Goal: Check status: Check status

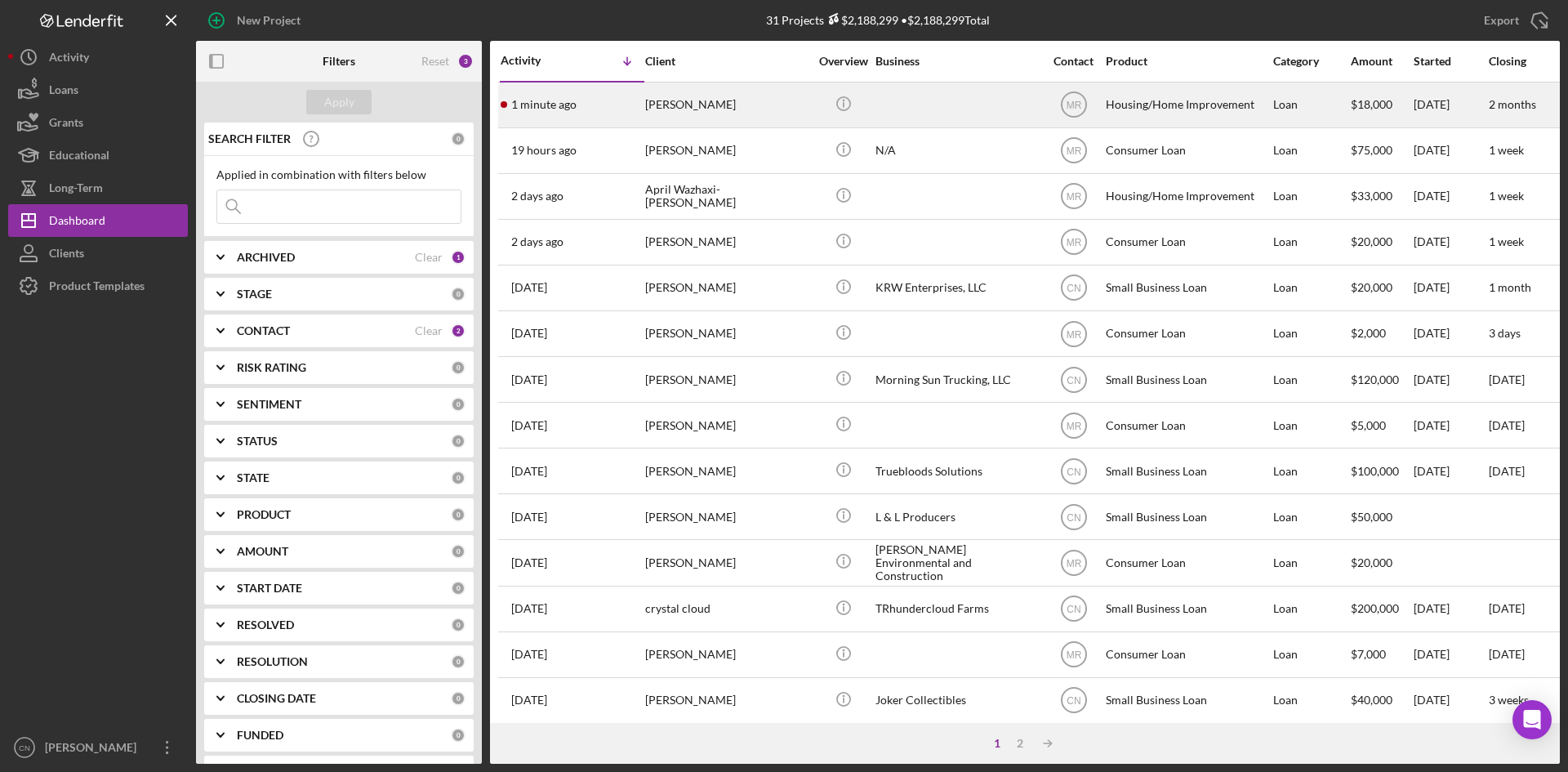
click at [684, 104] on div "[PERSON_NAME]" at bounding box center [727, 105] width 163 height 43
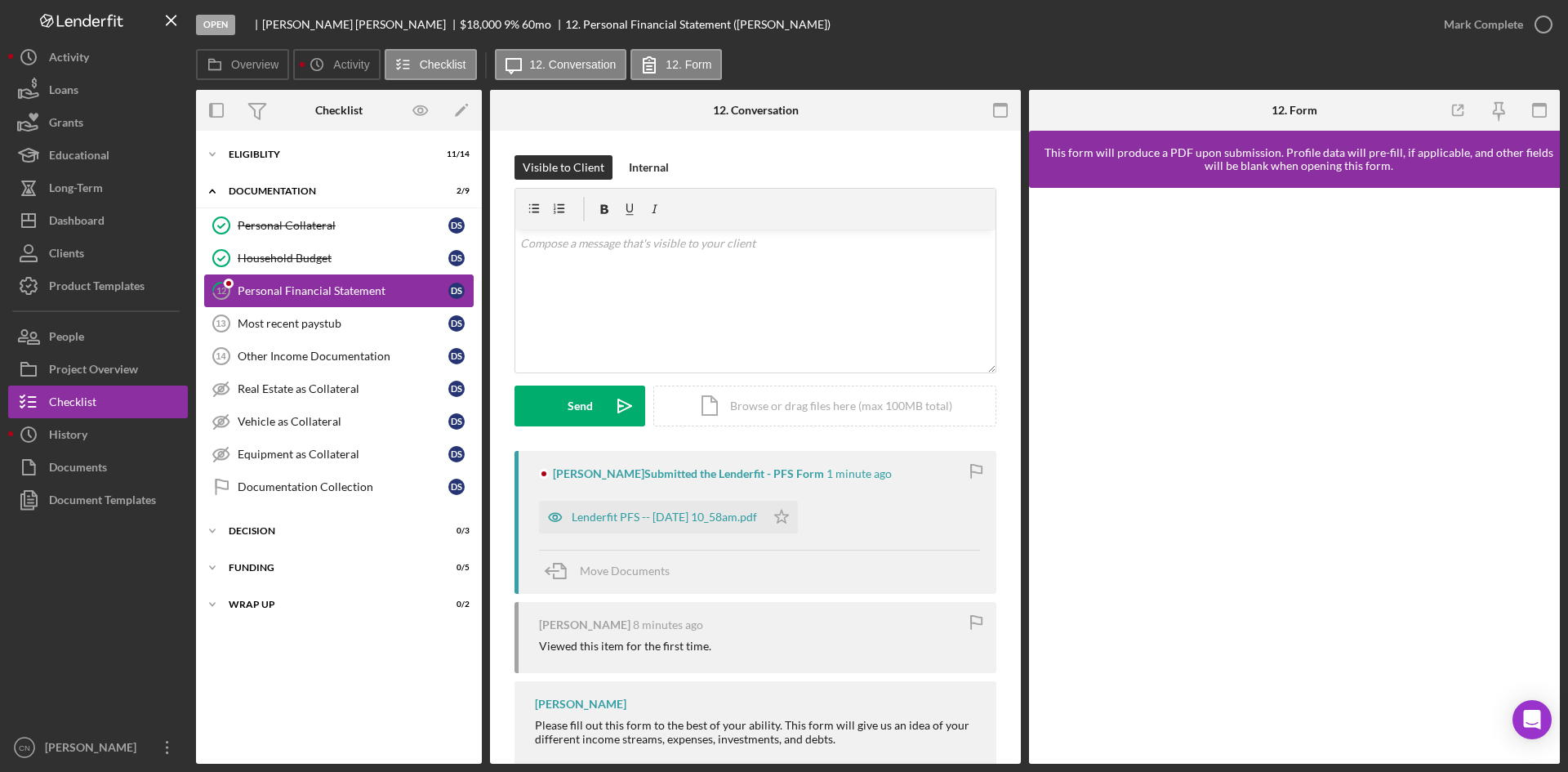
click at [258, 279] on link "12 Personal Financial Statement D S" at bounding box center [338, 291] width 269 height 32
click at [644, 507] on div "Lenderfit PFS -- 2025-10-09 10_58am.pdf" at bounding box center [653, 517] width 226 height 32
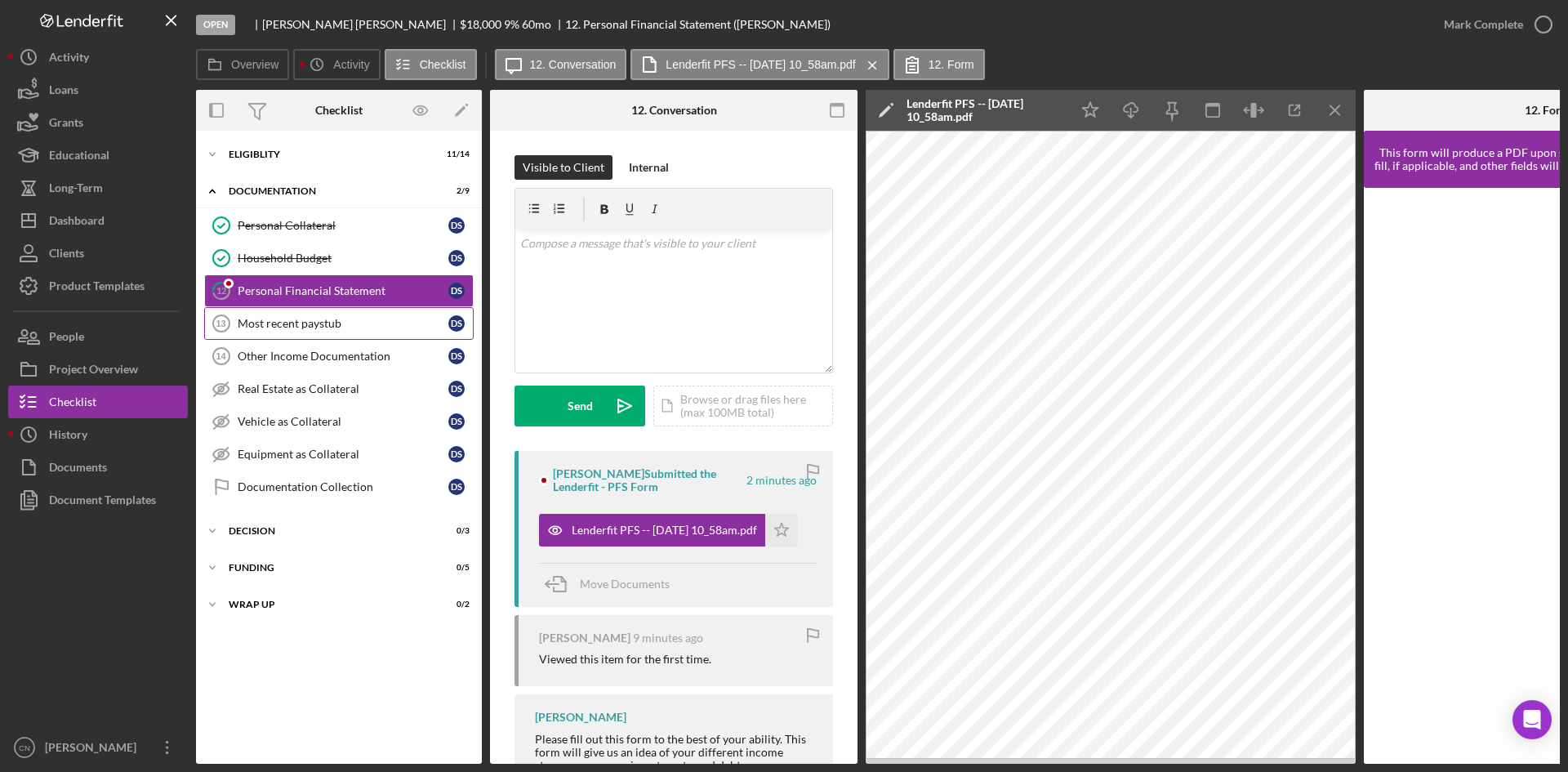
click at [318, 328] on div "Most recent paystub" at bounding box center [343, 323] width 211 height 13
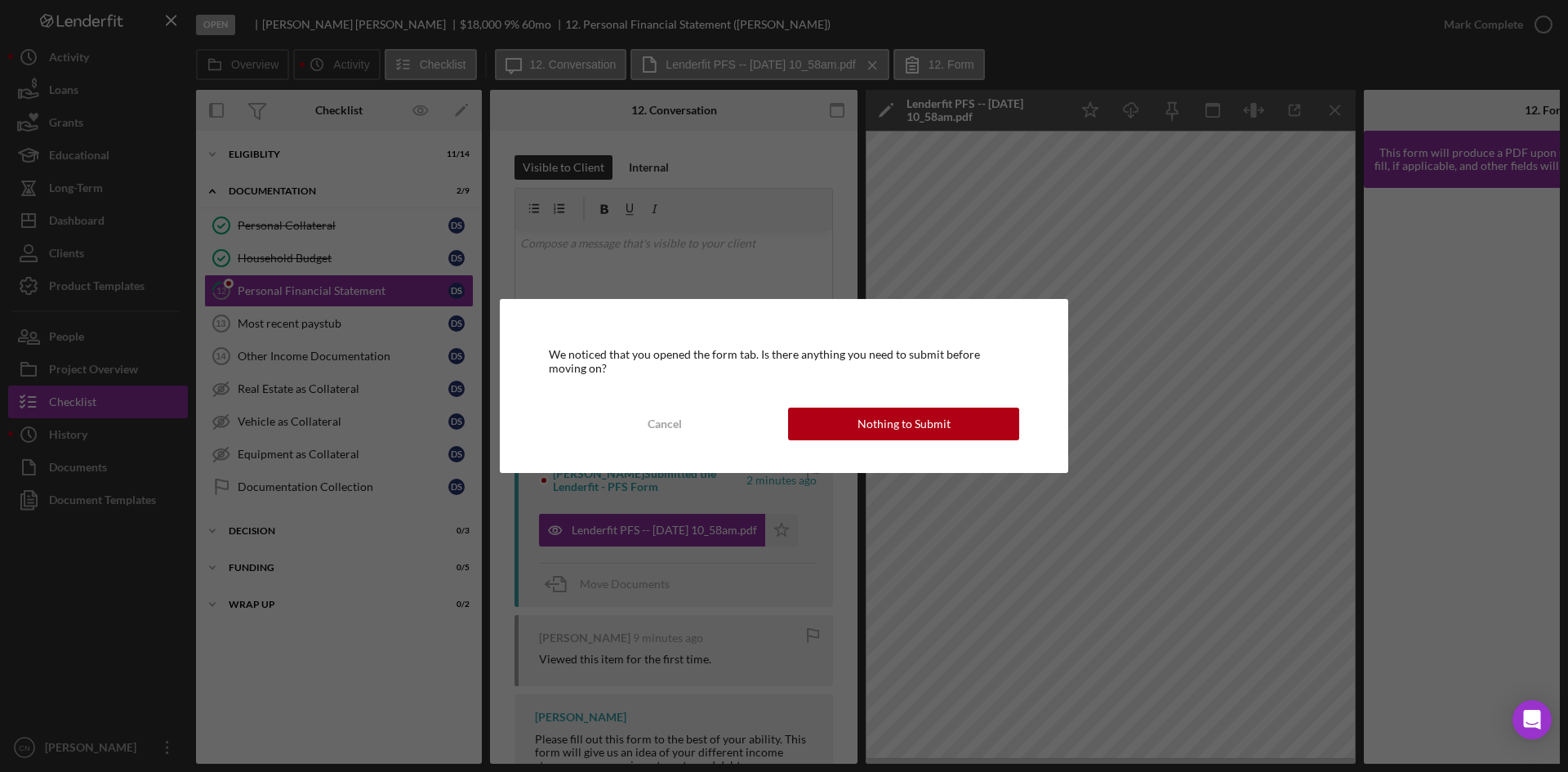
click at [913, 399] on div "We noticed that you opened the form tab. Is there anything you need to submit b…" at bounding box center [784, 385] width 568 height 173
click at [900, 413] on div "Nothing to Submit" at bounding box center [904, 424] width 93 height 32
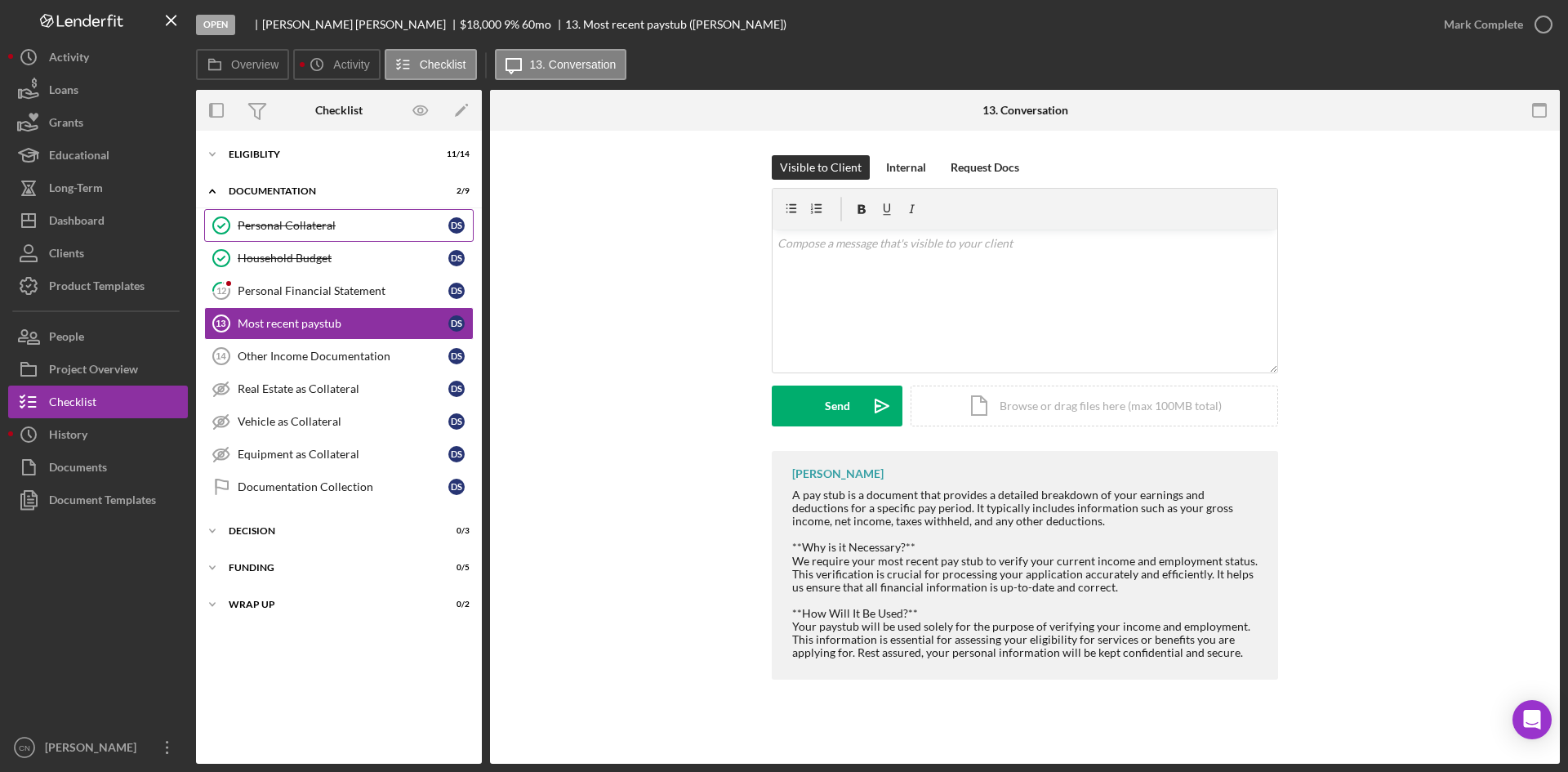
drag, startPoint x: 220, startPoint y: 222, endPoint x: 244, endPoint y: 219, distance: 24.2
click at [223, 222] on icon "Personal Collateral" at bounding box center [221, 224] width 40 height 40
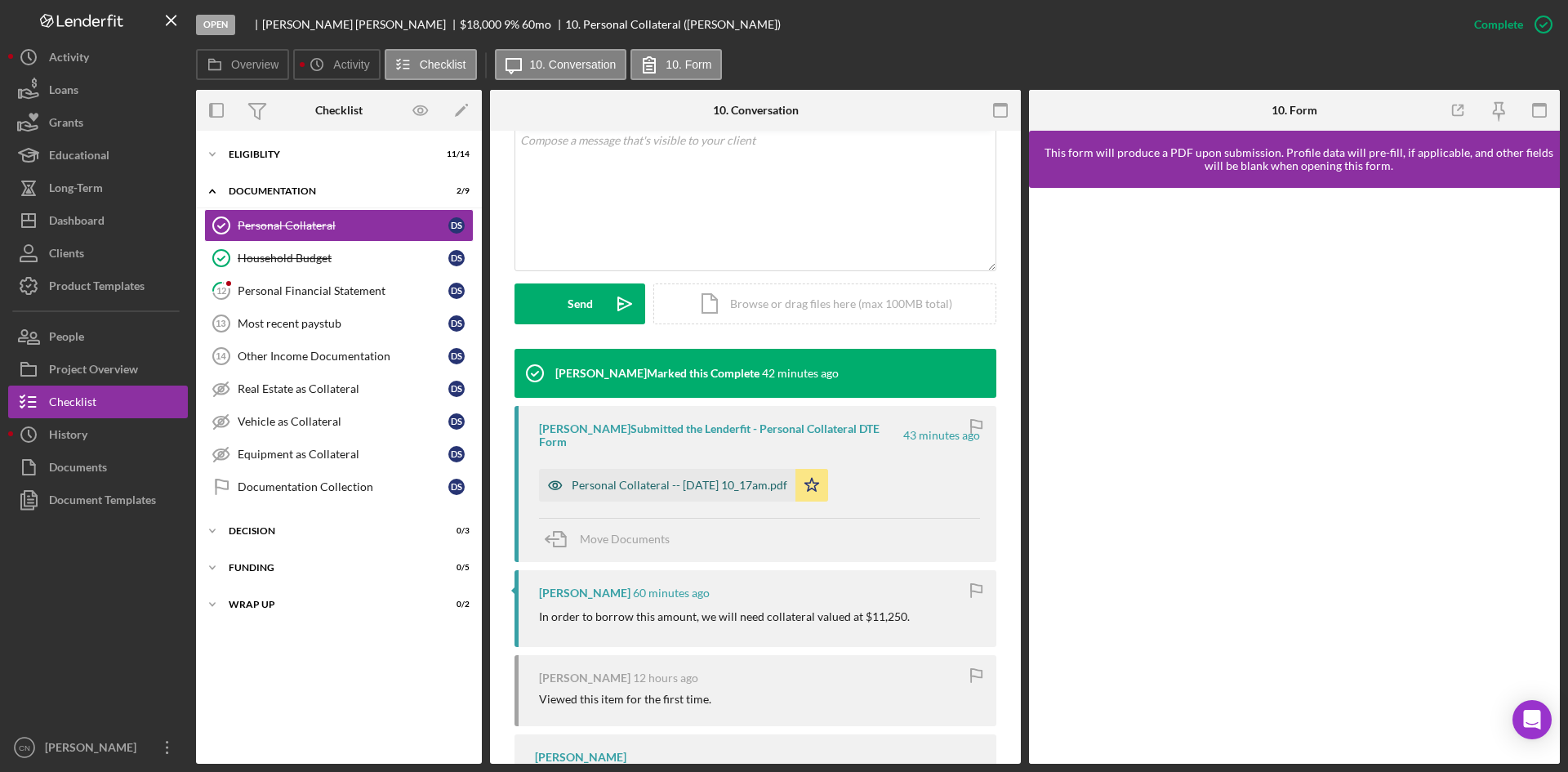
click at [618, 478] on div "Personal Collateral -- 2025-10-09 10_17am.pdf" at bounding box center [679, 485] width 215 height 13
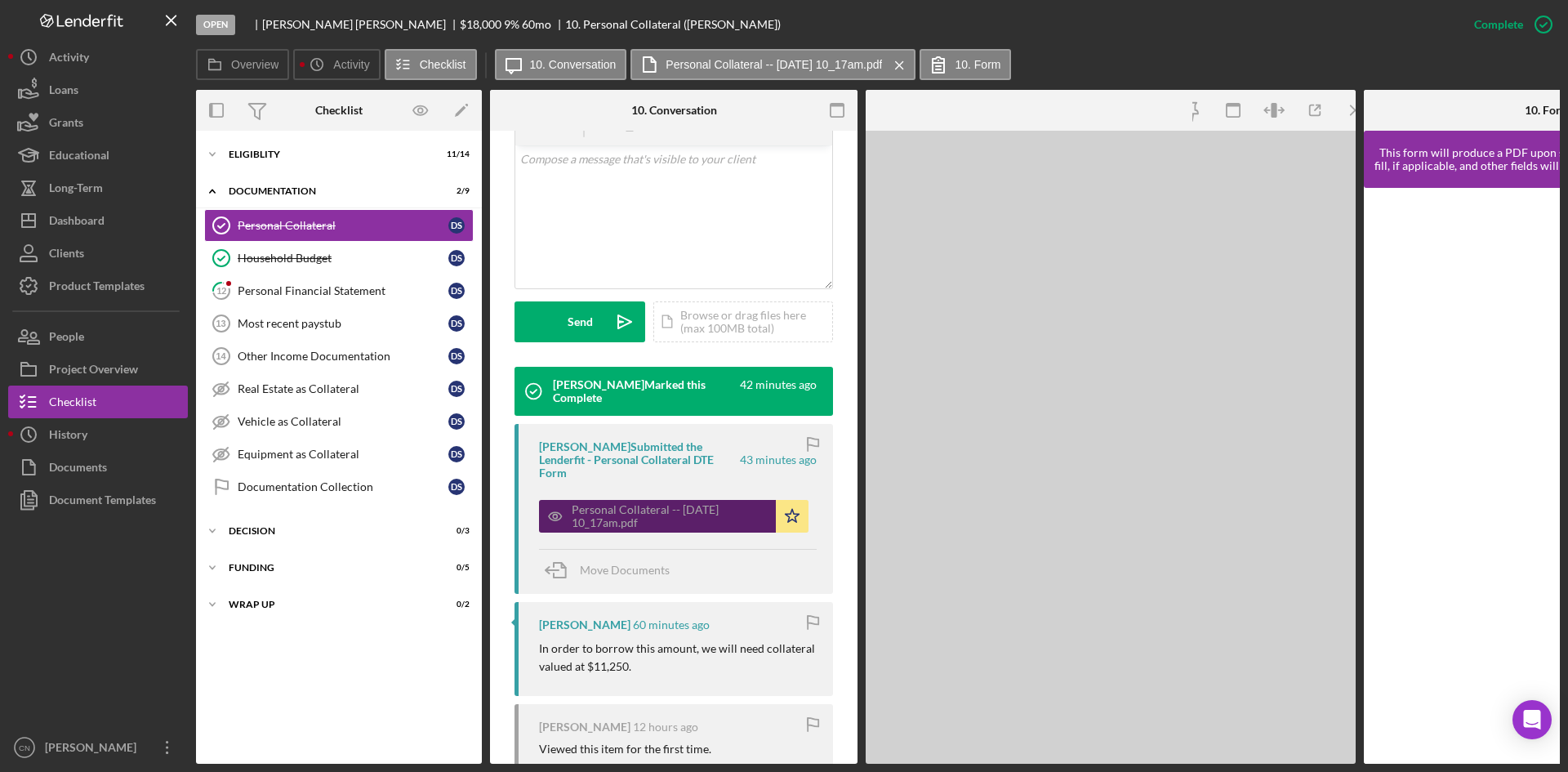
scroll to position [346, 0]
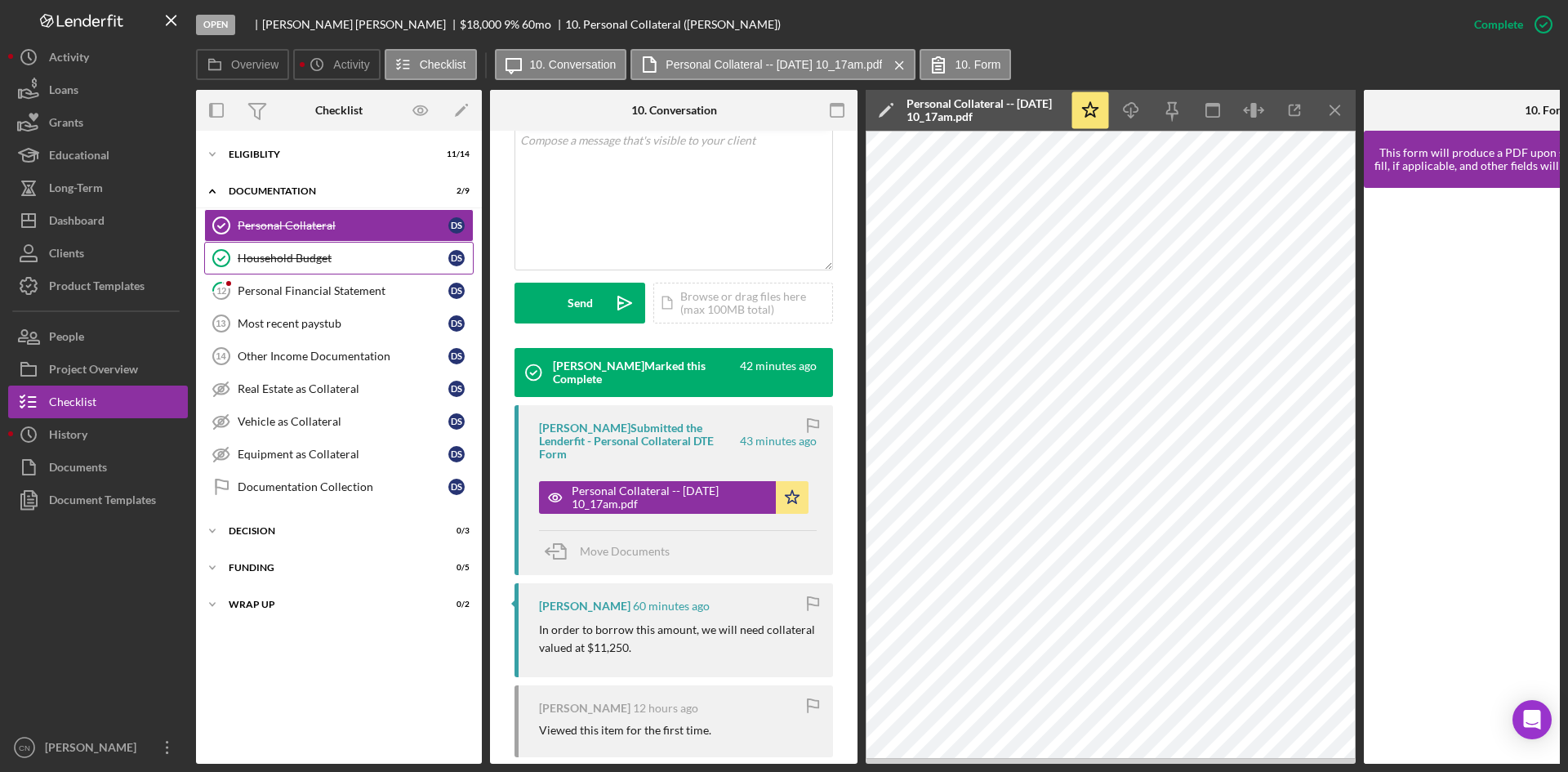
click at [268, 250] on link "Household Budget Household Budget D S" at bounding box center [338, 258] width 269 height 32
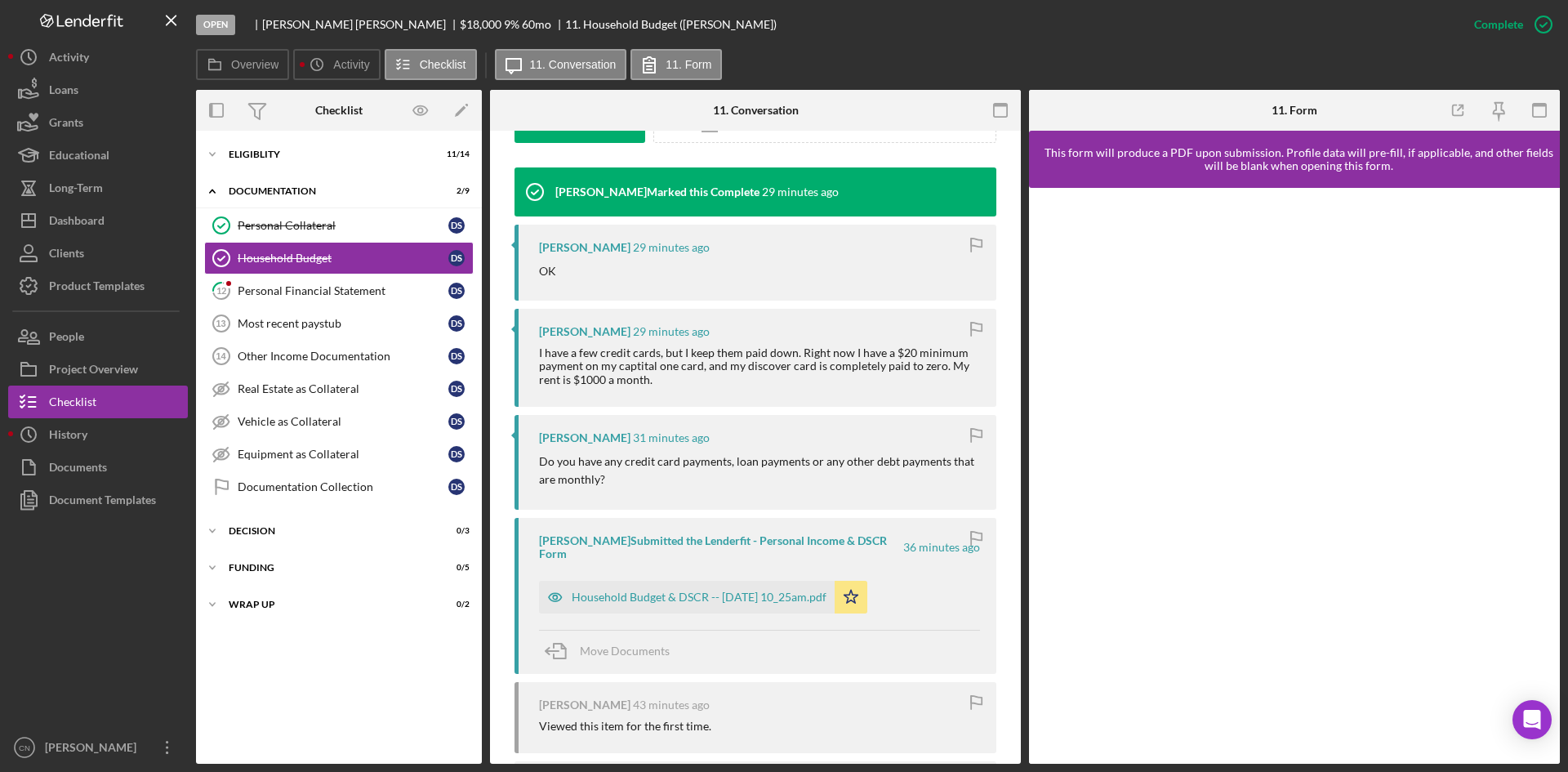
scroll to position [735, 0]
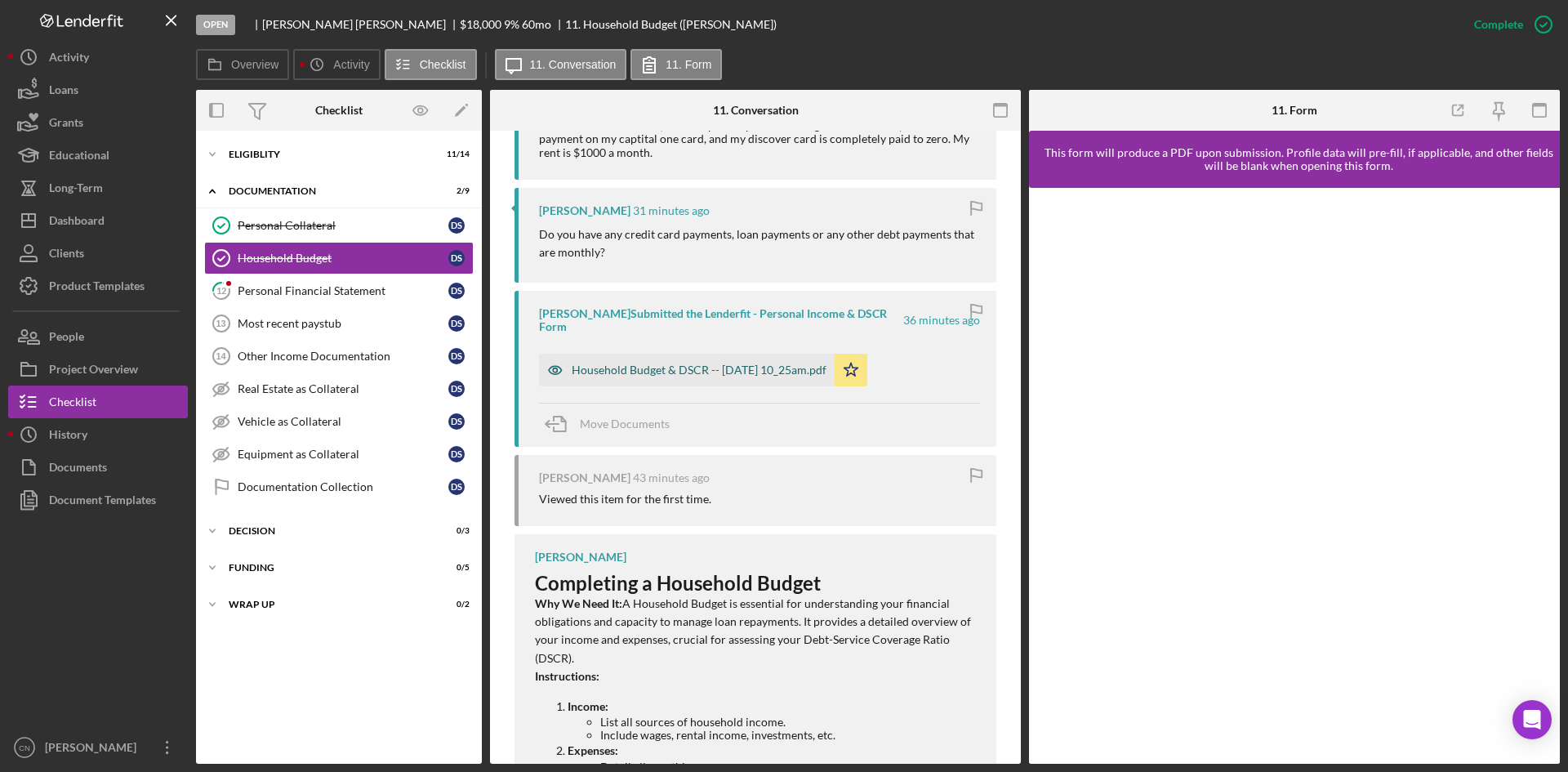
click at [643, 364] on div "Household Budget & DSCR -- 2025-10-09 10_25am.pdf" at bounding box center [699, 370] width 255 height 13
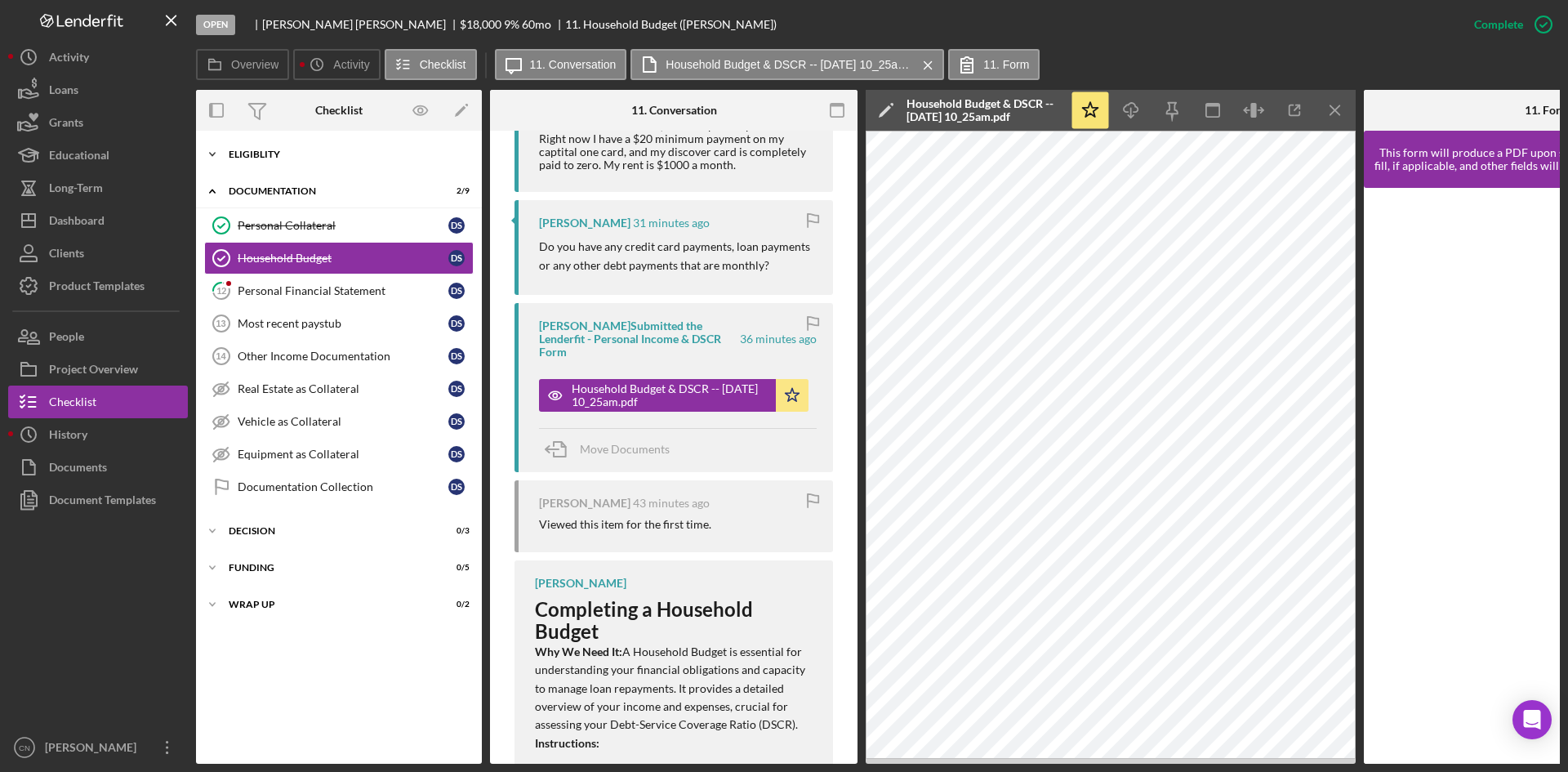
click at [266, 150] on div "Eligiblity" at bounding box center [345, 154] width 232 height 10
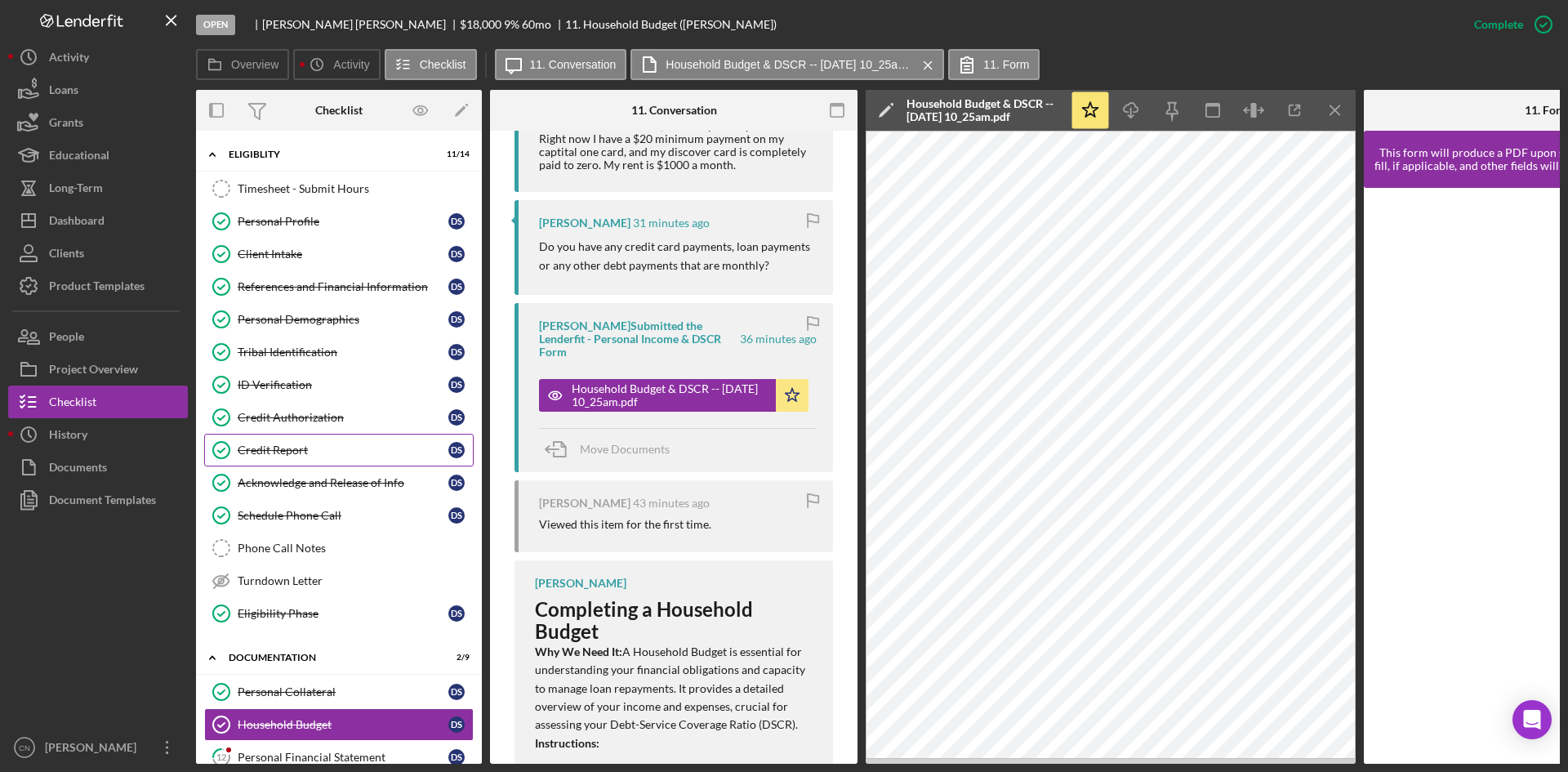
click at [262, 454] on div "Credit Report" at bounding box center [343, 450] width 211 height 13
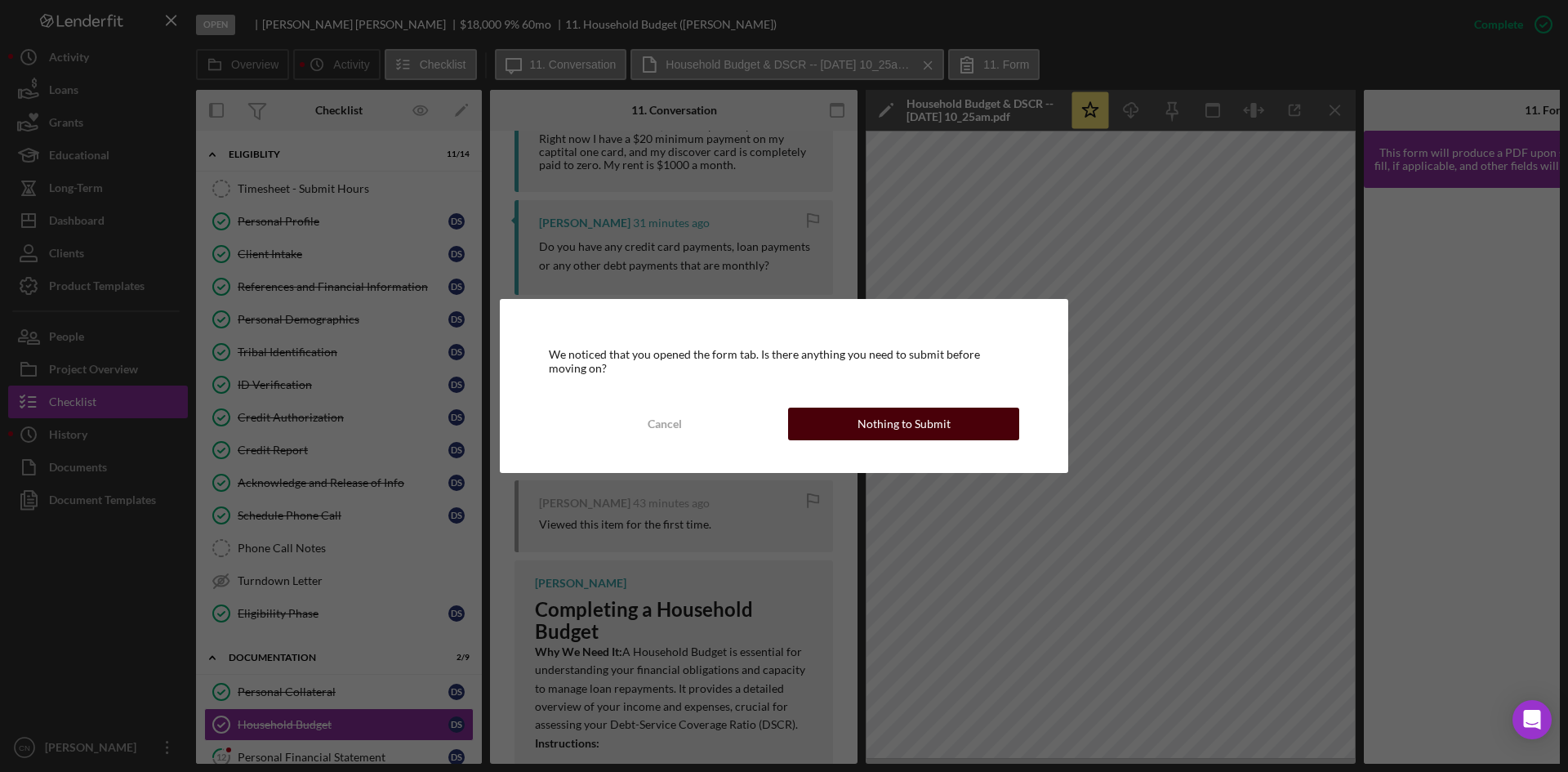
click at [929, 412] on div "Nothing to Submit" at bounding box center [904, 424] width 93 height 32
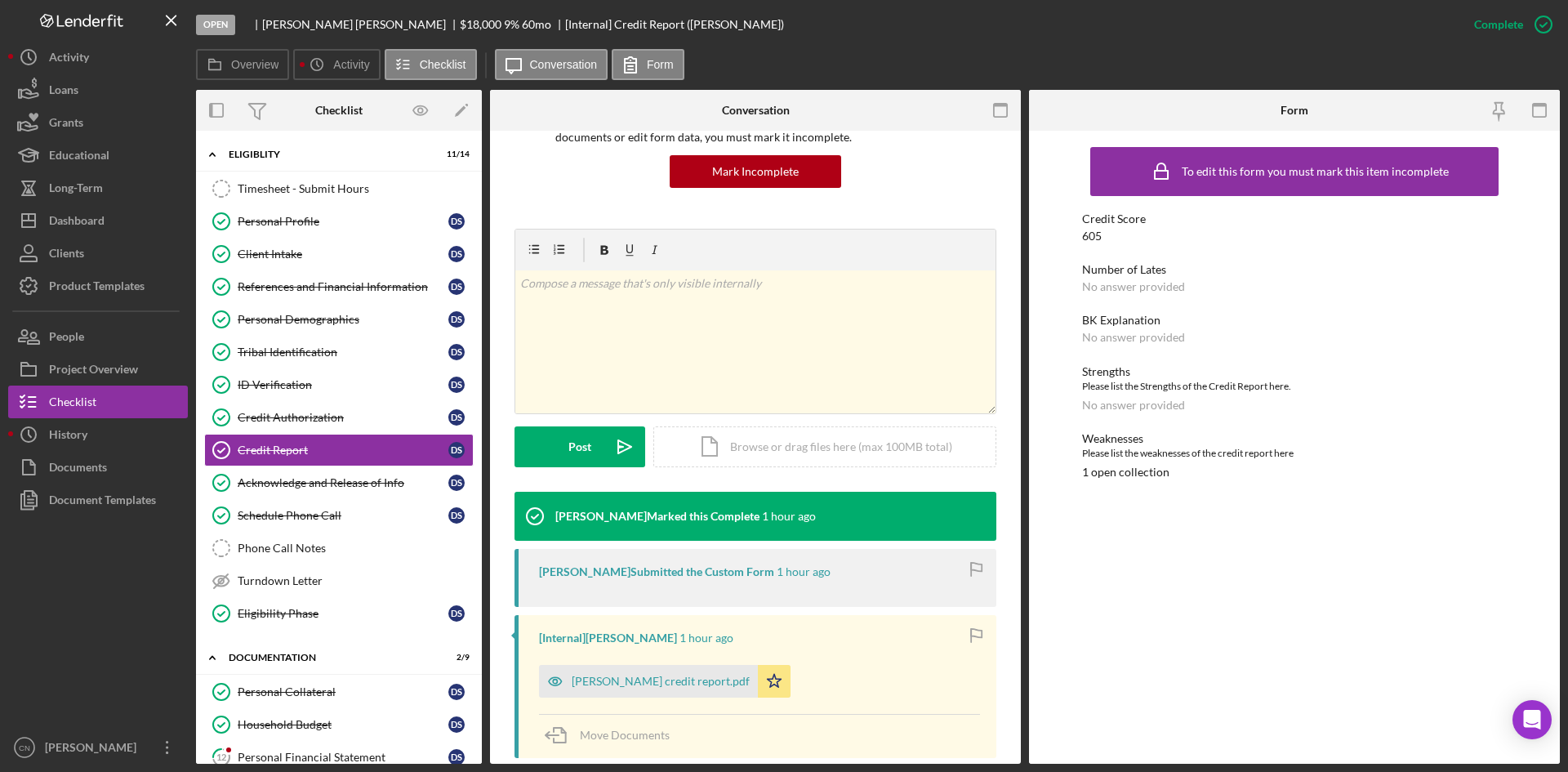
scroll to position [270, 0]
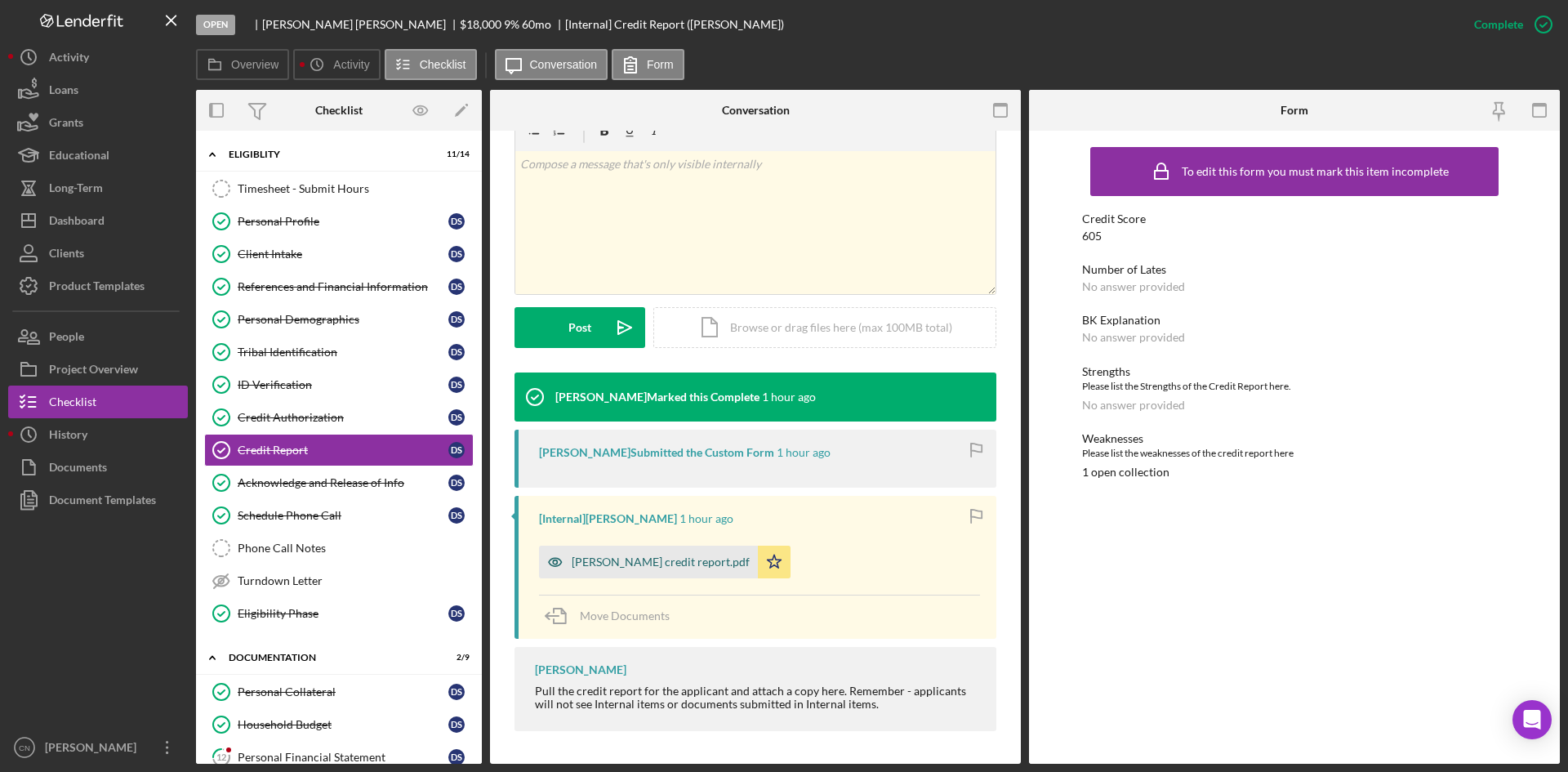
click at [643, 557] on div "Derek Smith credit report.pdf" at bounding box center [661, 562] width 178 height 13
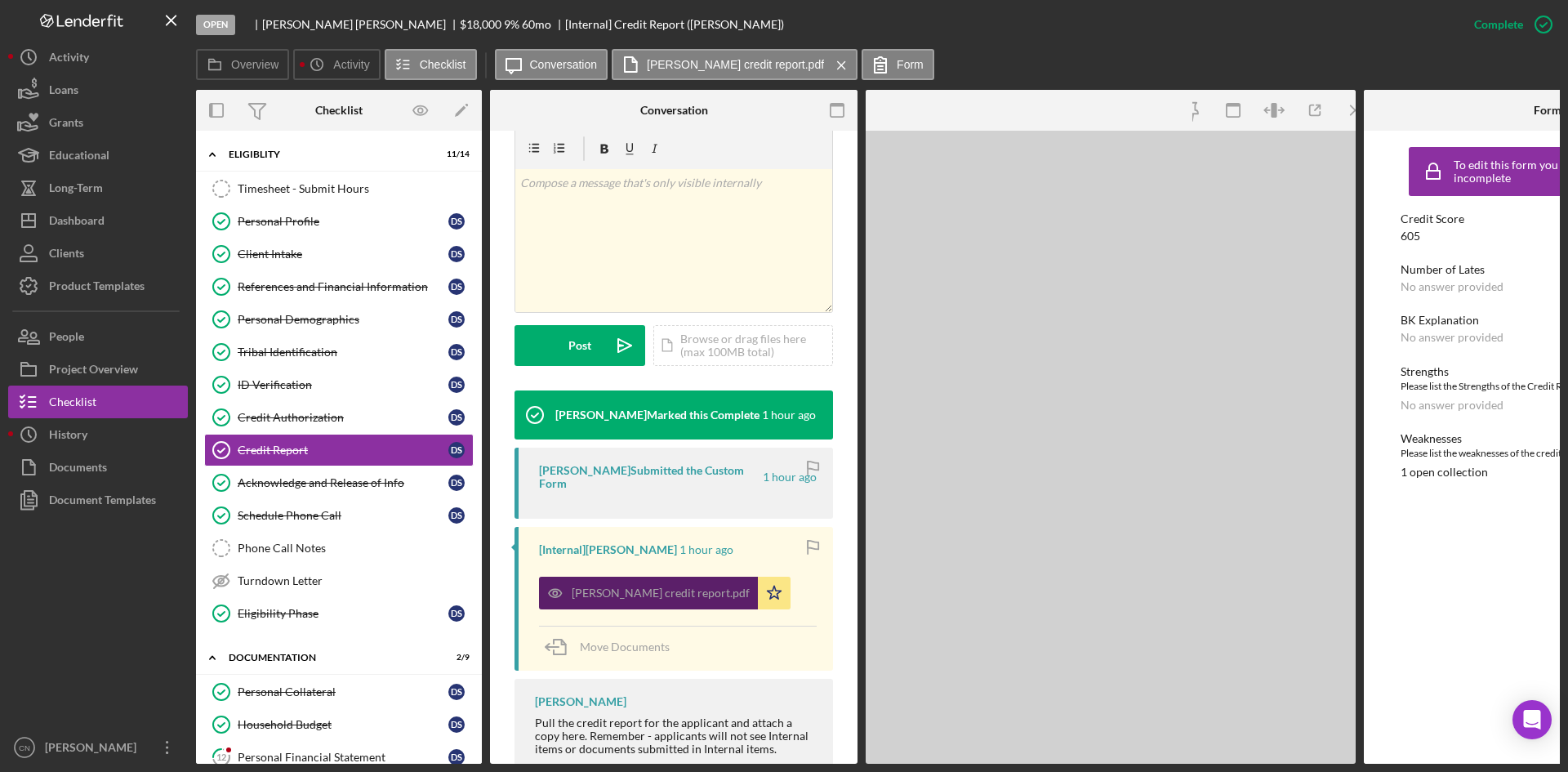
scroll to position [289, 0]
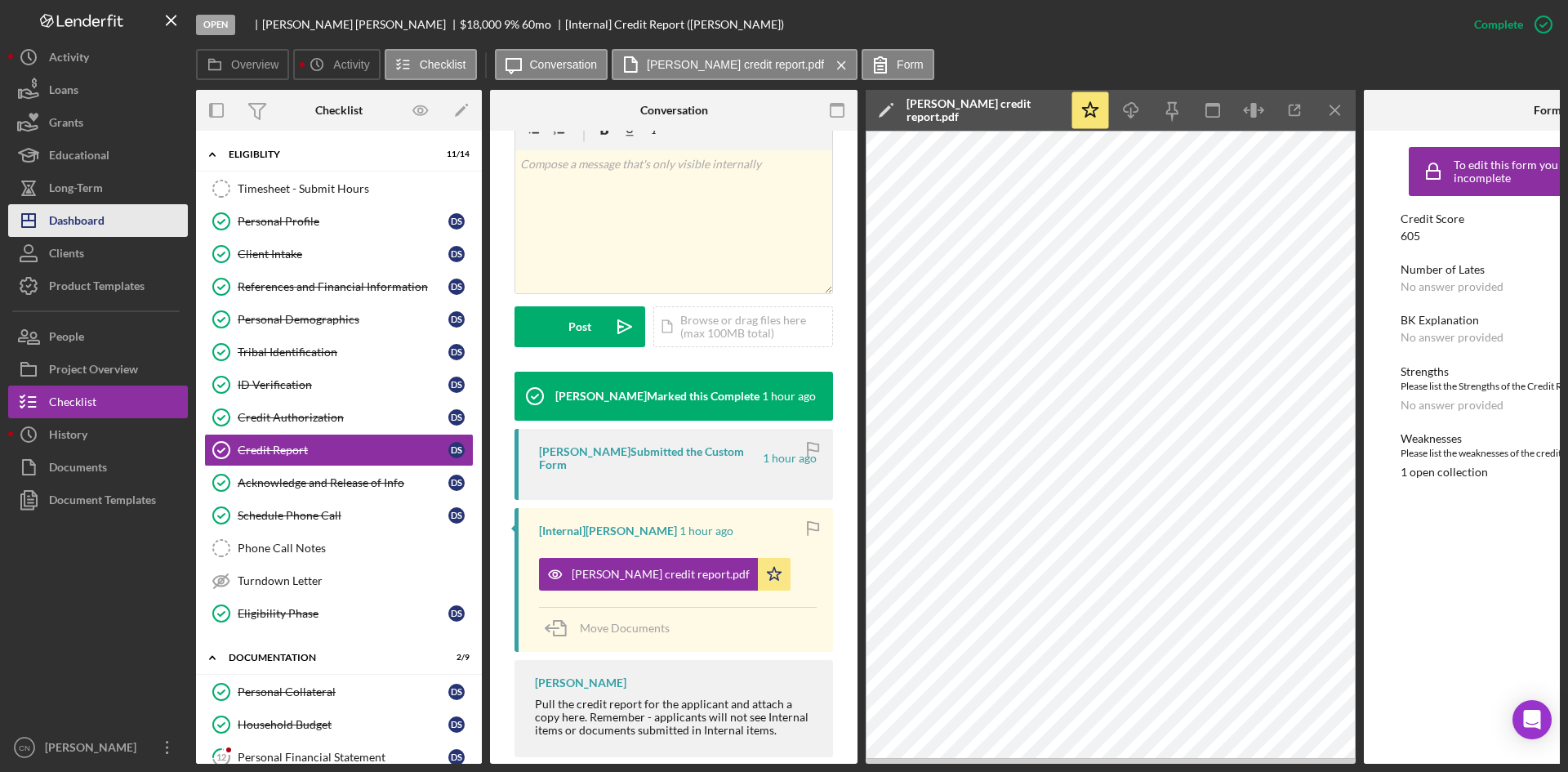
click at [98, 218] on div "Dashboard" at bounding box center [77, 222] width 56 height 37
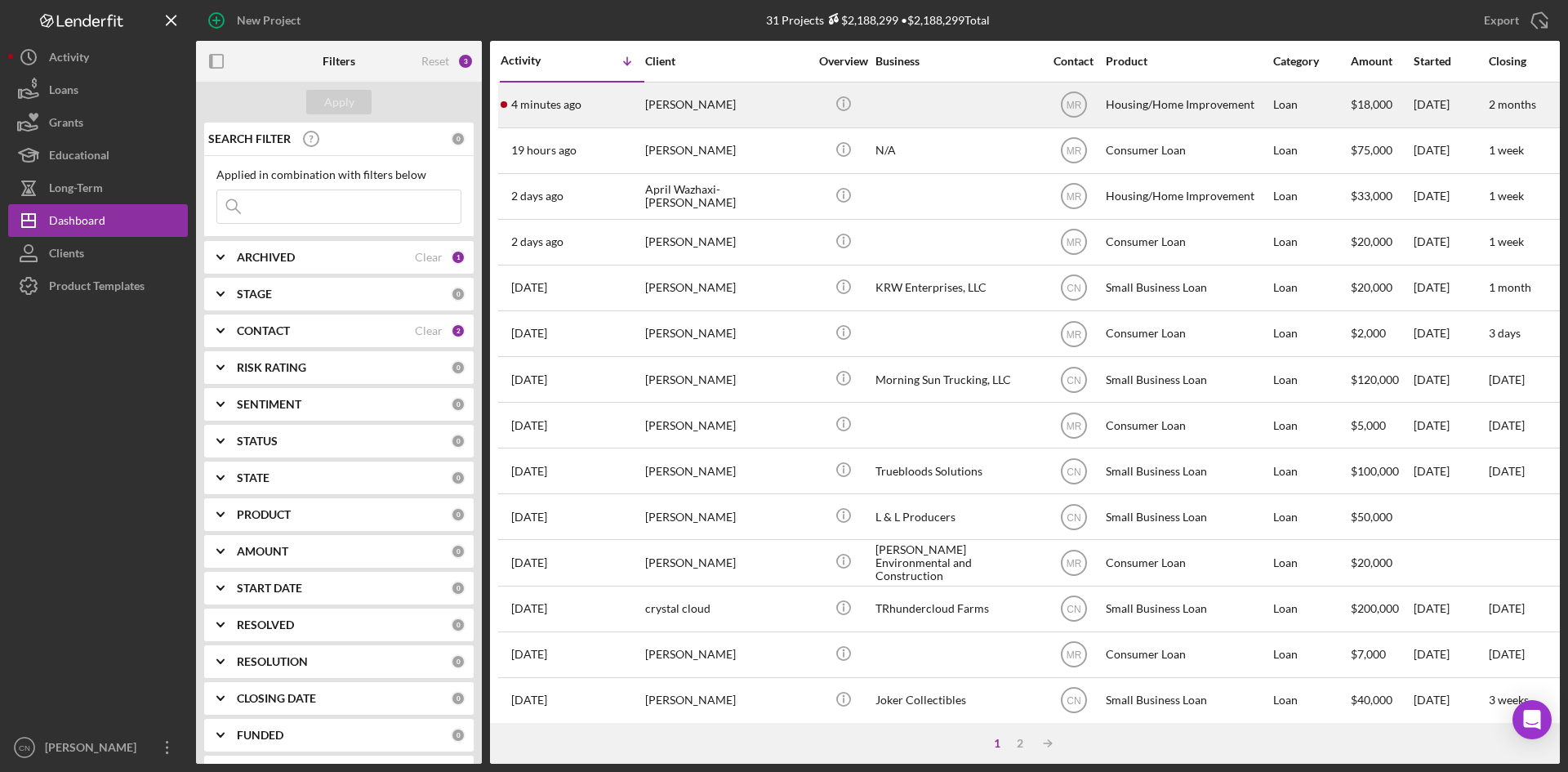
click at [557, 104] on time "4 minutes ago" at bounding box center [547, 104] width 70 height 13
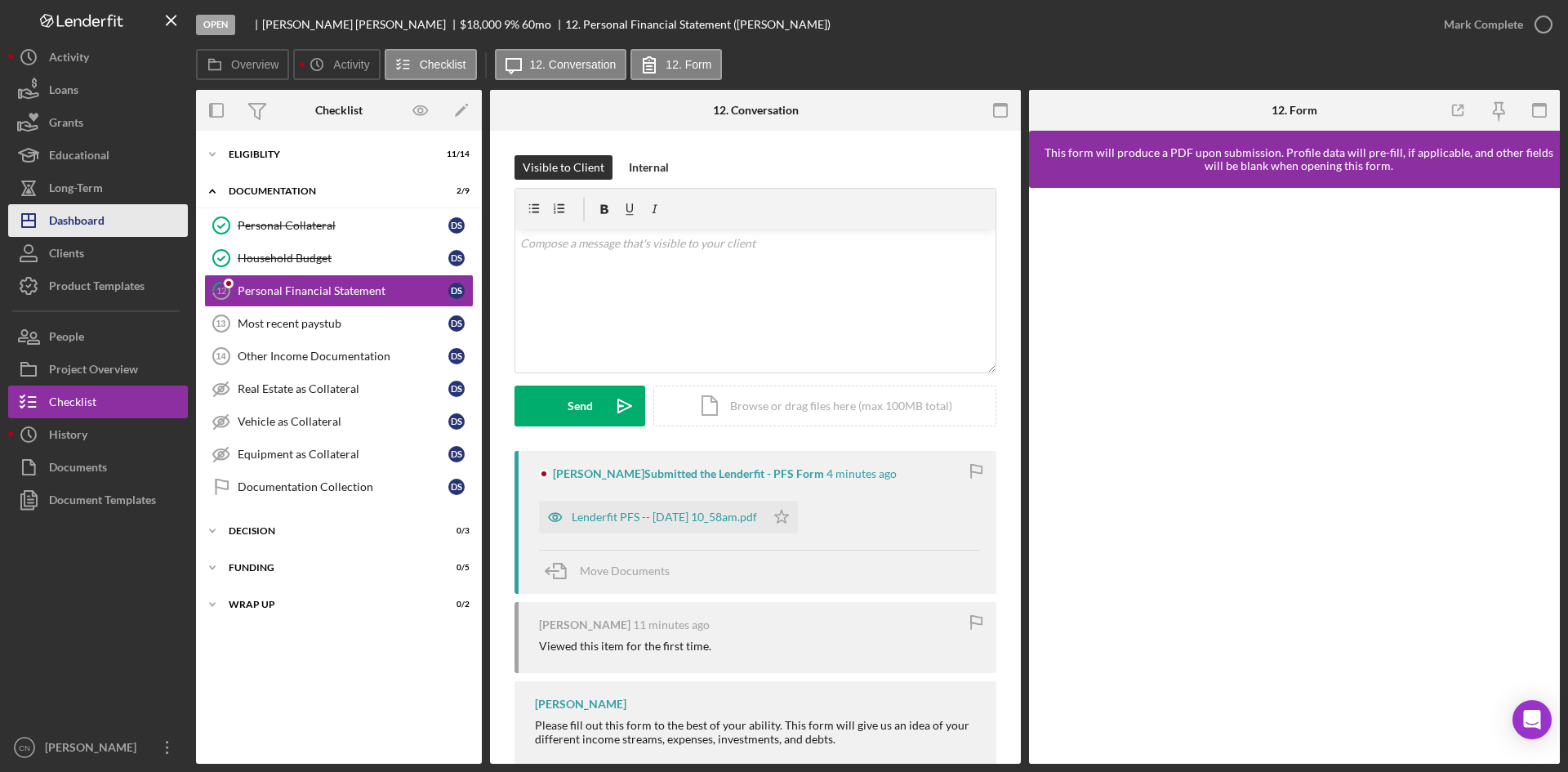
click at [114, 217] on button "Icon/Dashboard Dashboard" at bounding box center [98, 220] width 180 height 32
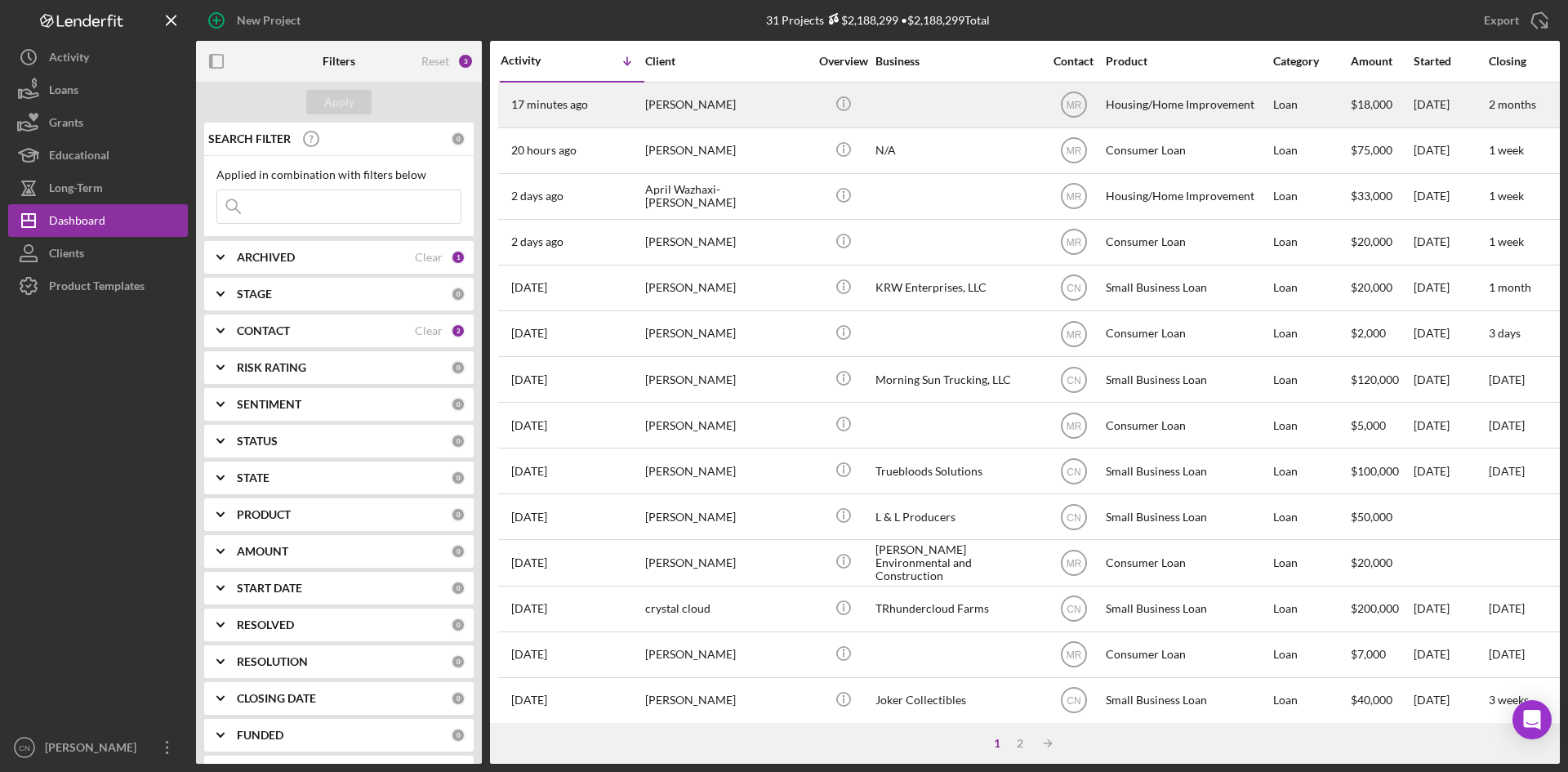
click at [591, 104] on div "17 minutes ago Derek Smith" at bounding box center [572, 105] width 143 height 43
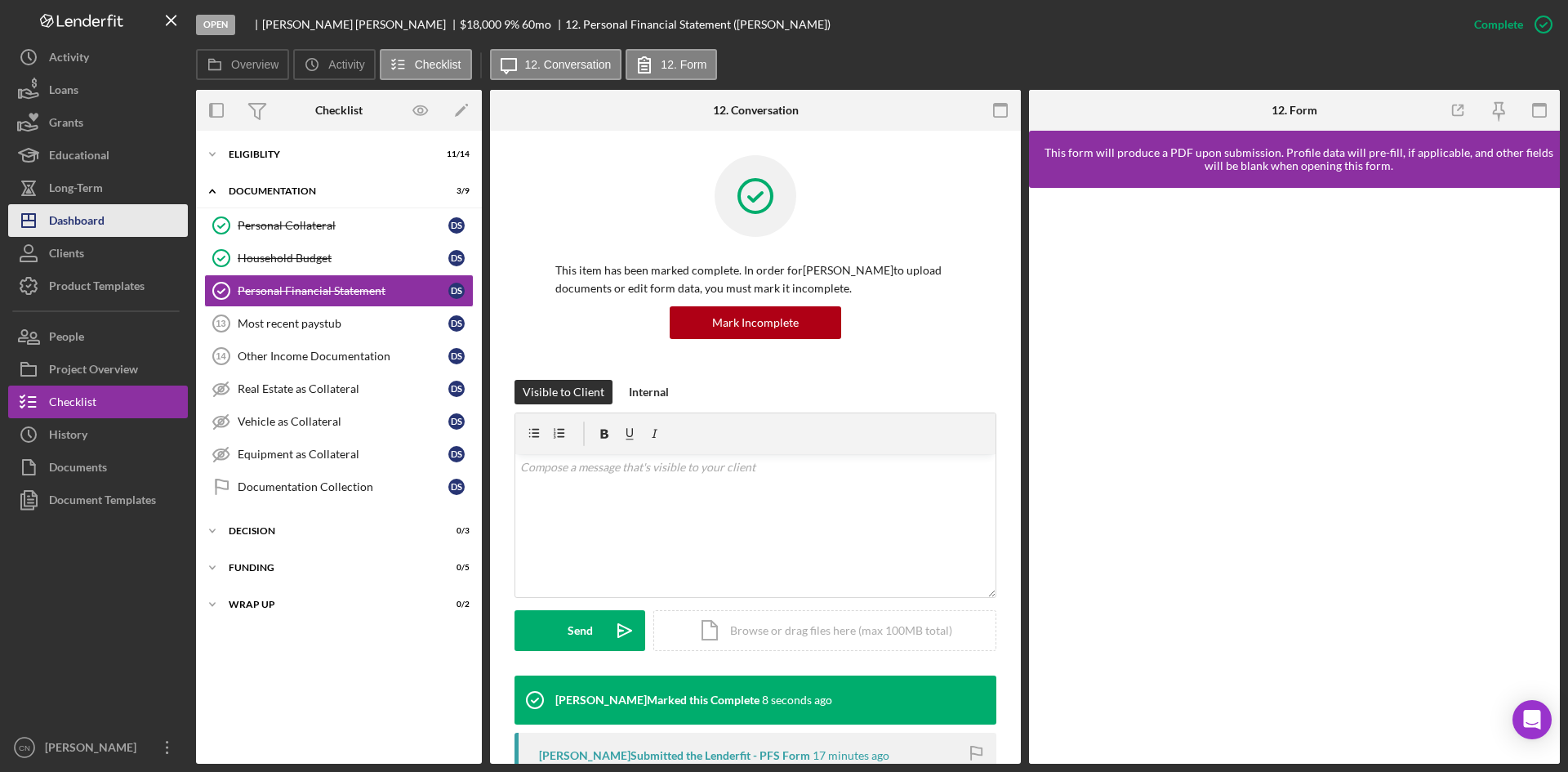
click at [86, 215] on div "Dashboard" at bounding box center [77, 222] width 56 height 37
